Goal: Navigation & Orientation: Find specific page/section

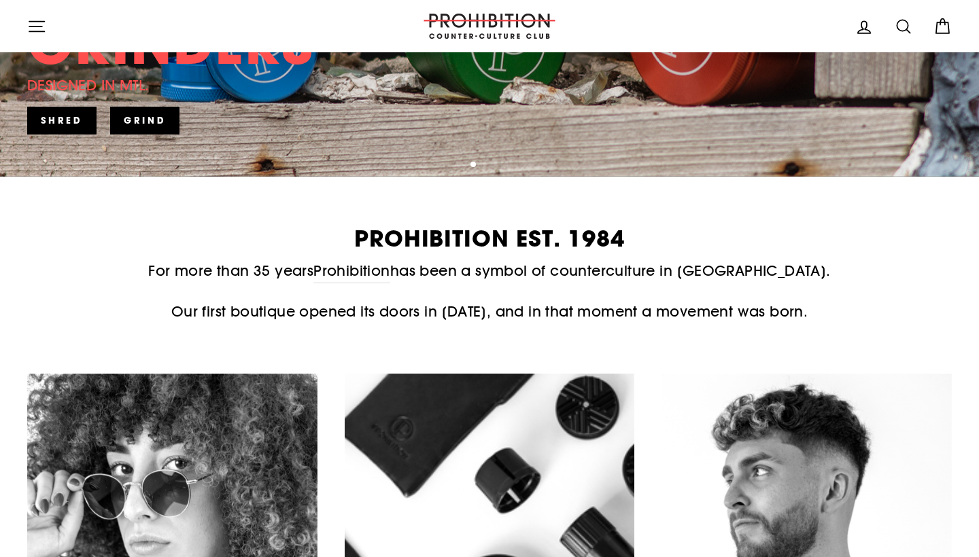
scroll to position [431, 0]
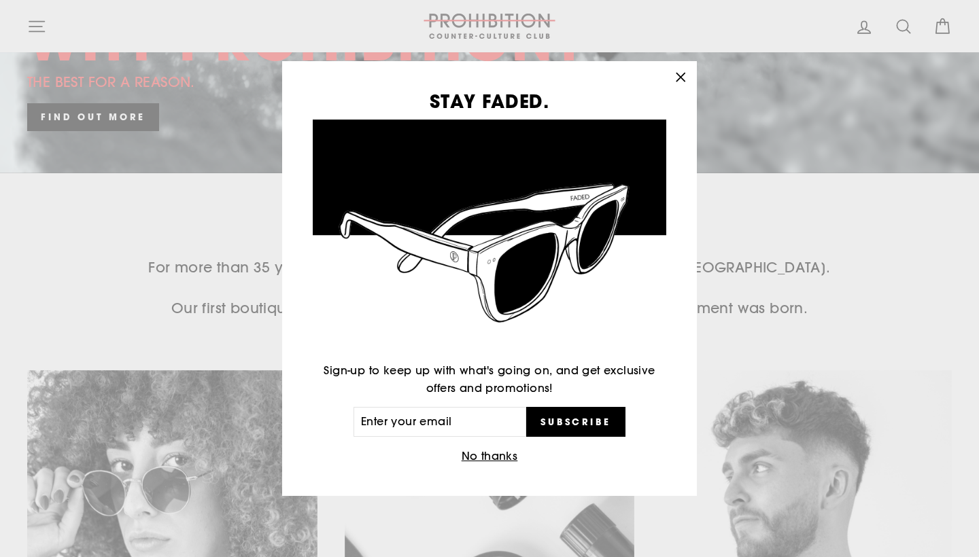
click at [681, 74] on icon "button" at bounding box center [680, 77] width 19 height 19
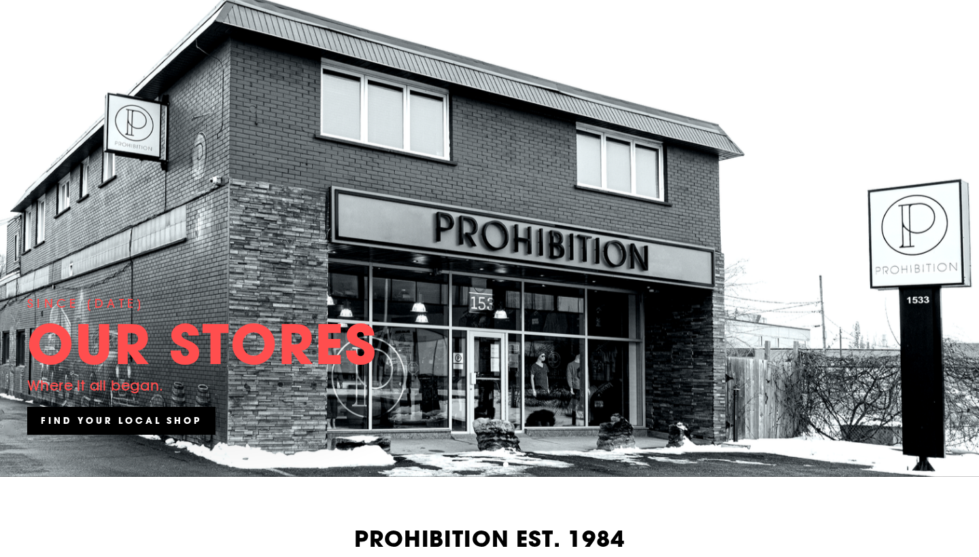
scroll to position [1, 0]
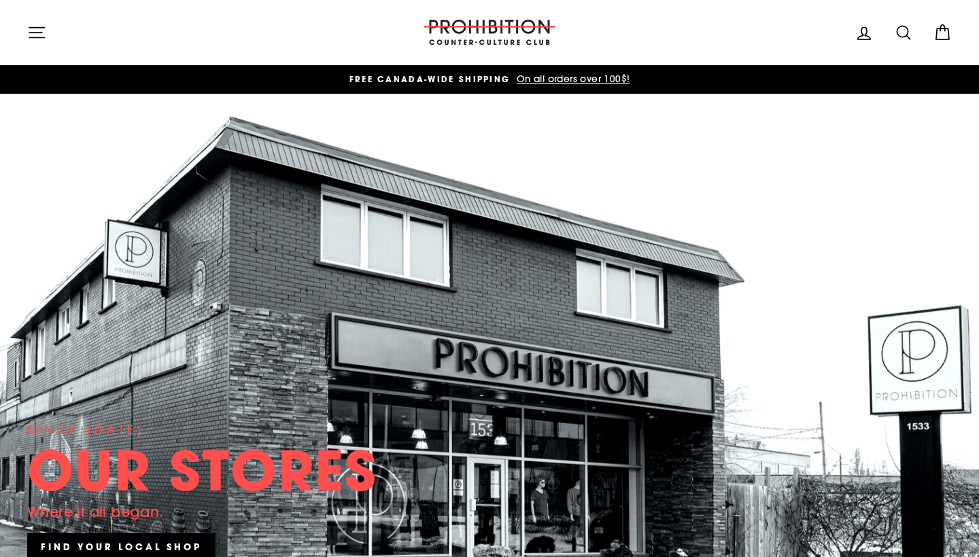
click at [42, 34] on icon "button" at bounding box center [36, 32] width 19 height 19
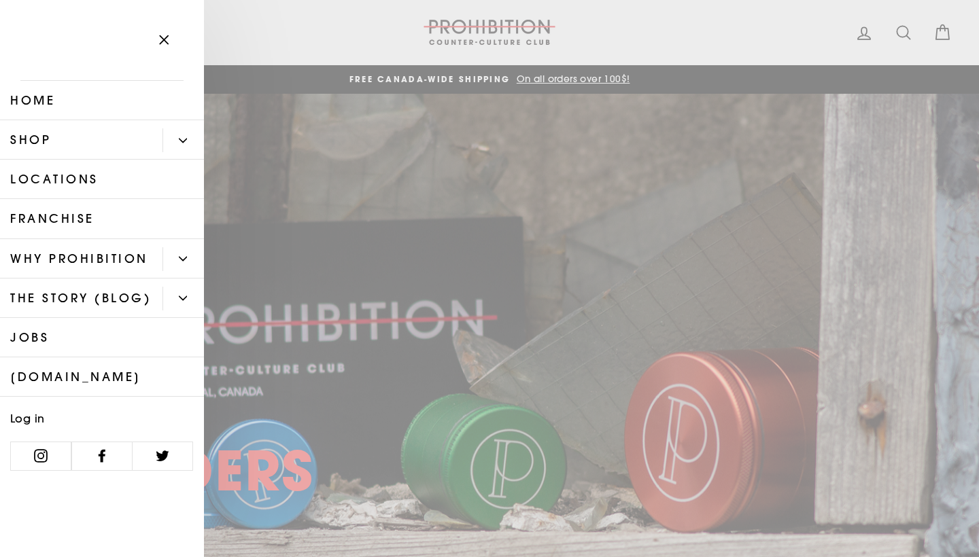
click at [59, 140] on link "Shop" at bounding box center [81, 139] width 162 height 39
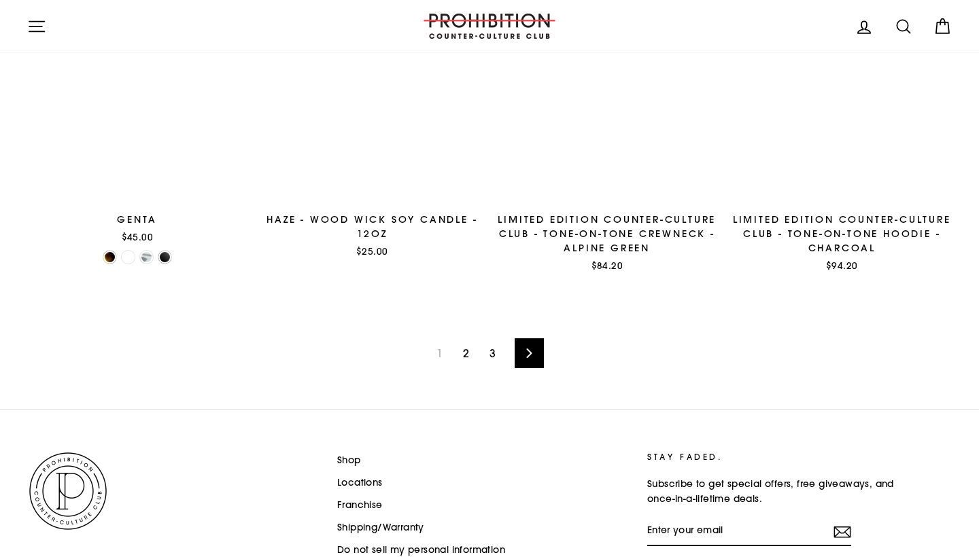
scroll to position [2131, 0]
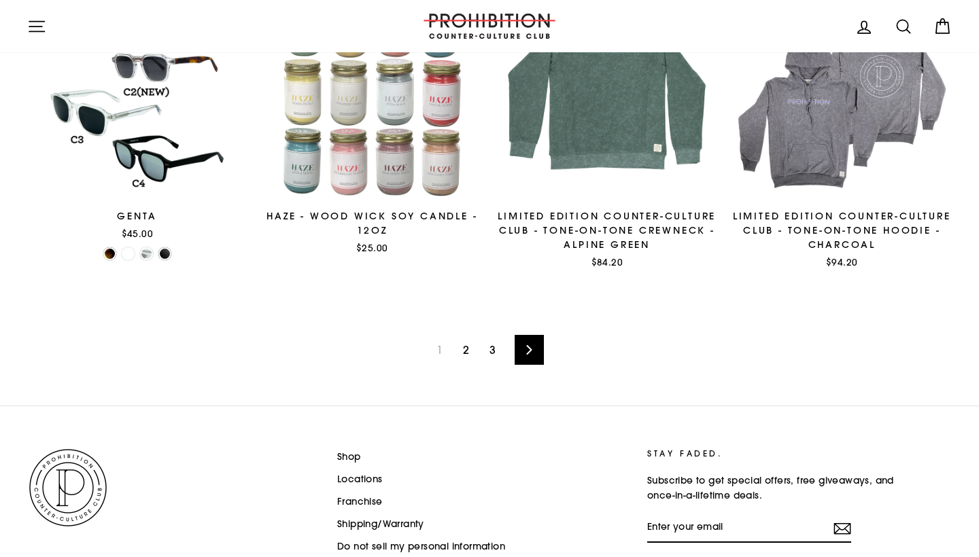
click at [468, 352] on link "2" at bounding box center [466, 350] width 22 height 22
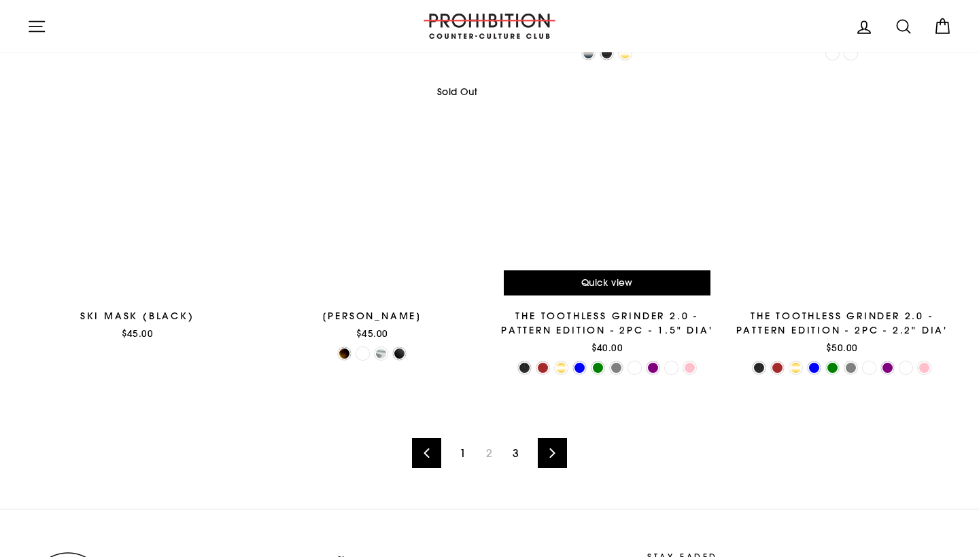
scroll to position [1989, 0]
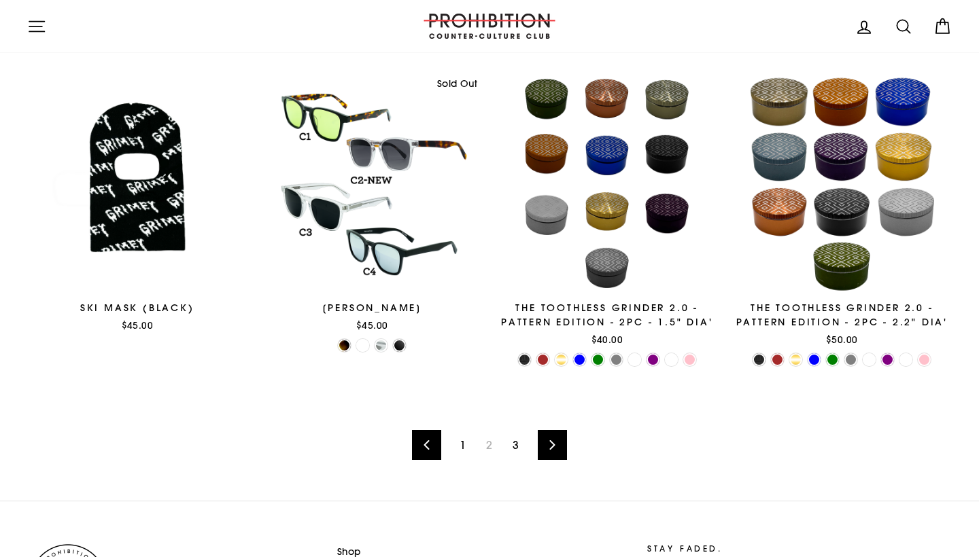
click at [514, 447] on link "3" at bounding box center [515, 445] width 22 height 22
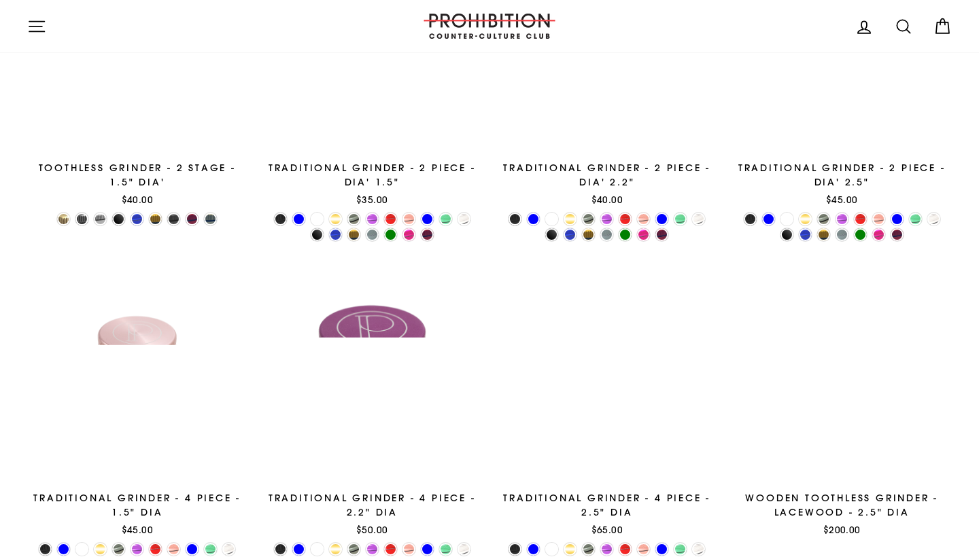
scroll to position [548, 0]
